Goal: Find specific page/section

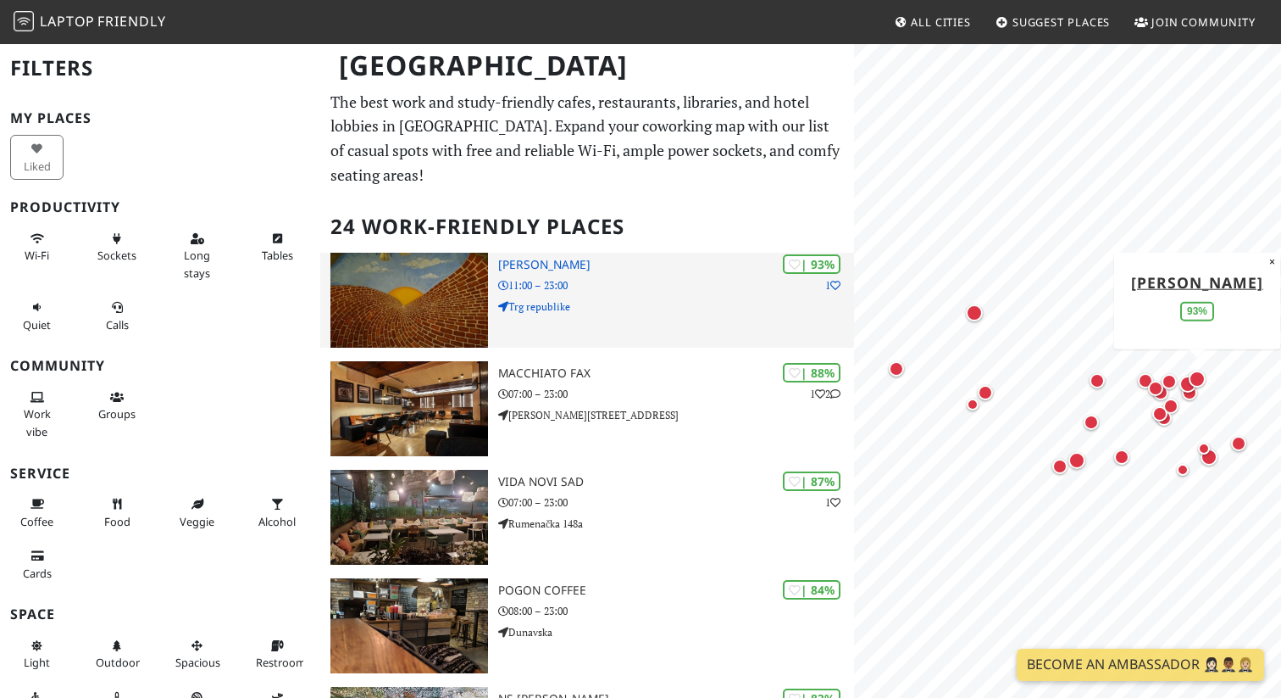
click at [433, 308] on img at bounding box center [410, 300] width 158 height 95
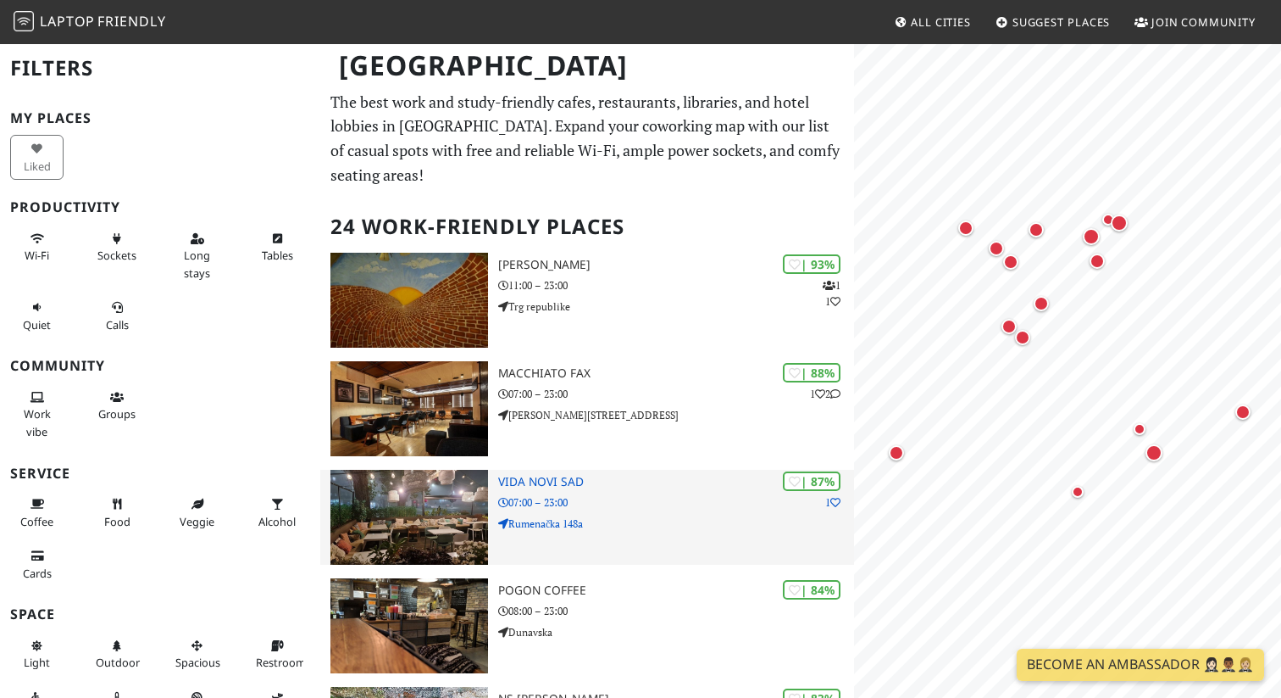
click at [411, 516] on img at bounding box center [410, 517] width 158 height 95
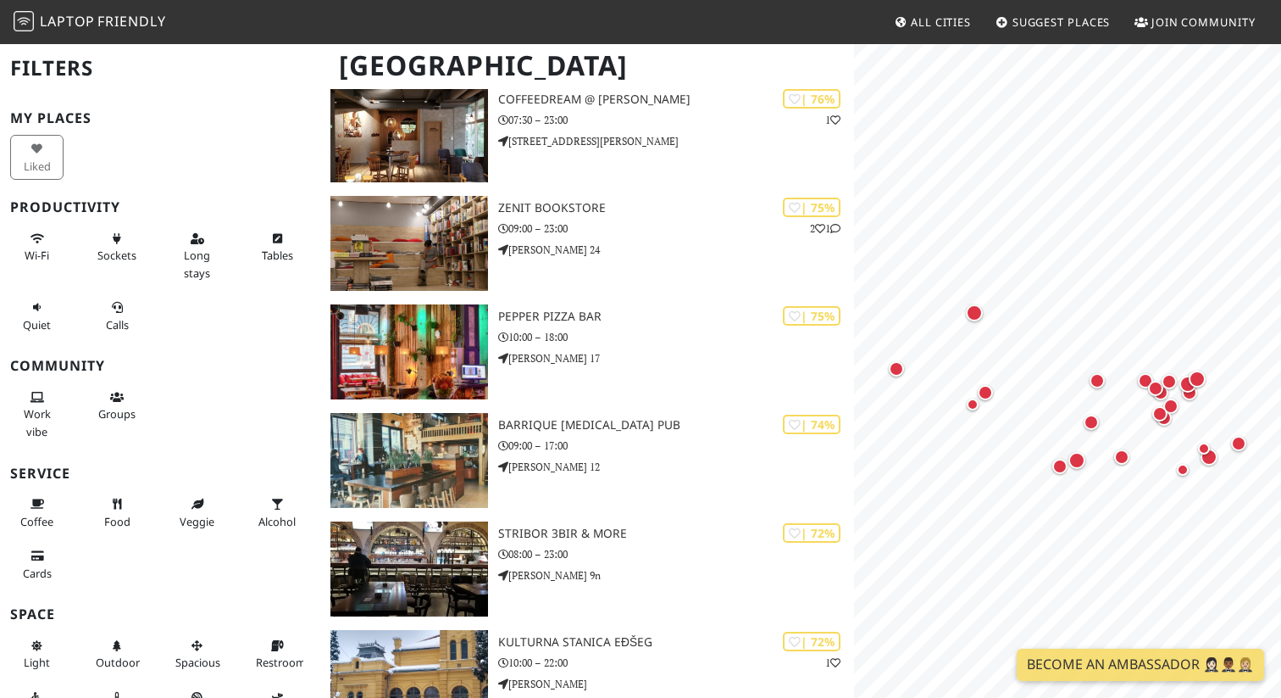
scroll to position [536, 0]
